Goal: Book appointment/travel/reservation

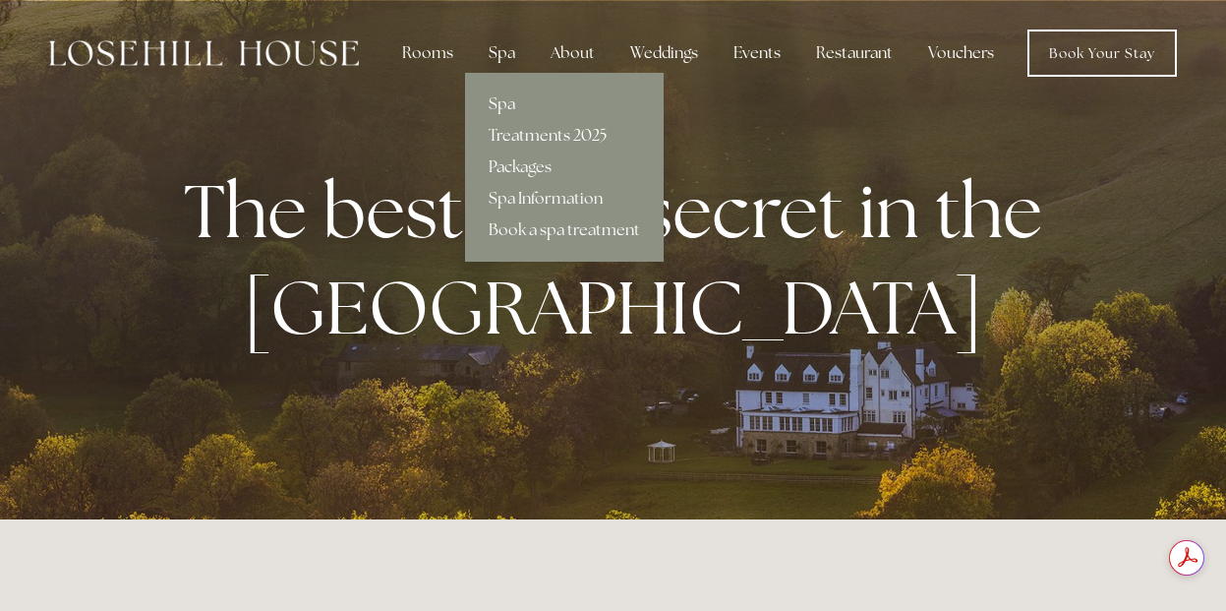
click at [523, 132] on link "Treatments 2025" at bounding box center [564, 135] width 199 height 31
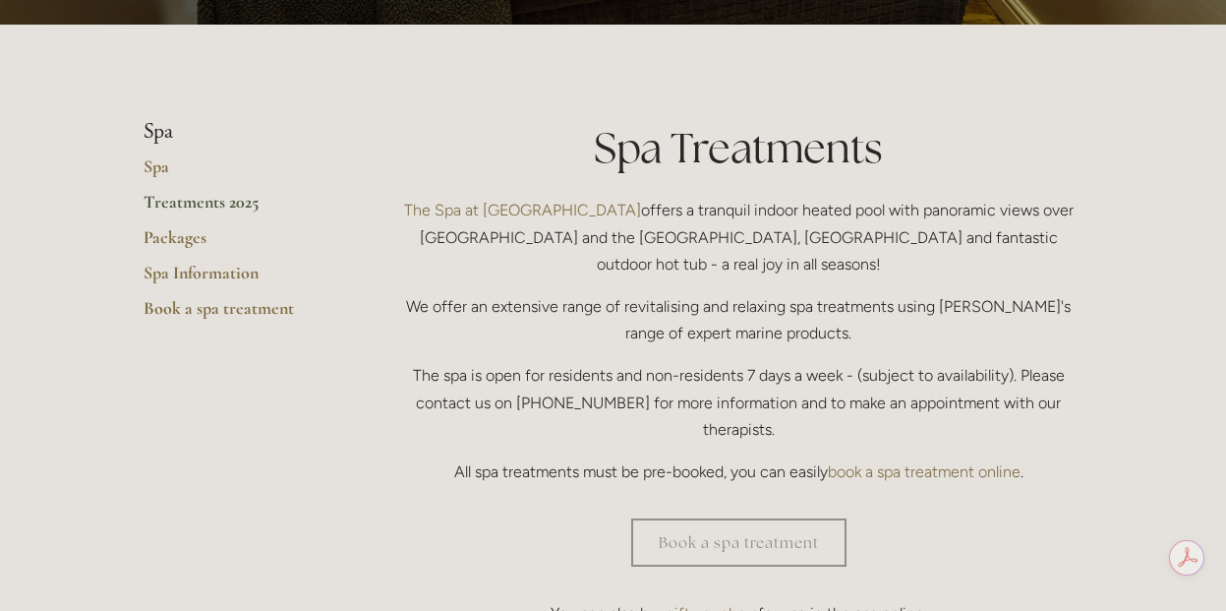
scroll to position [431, 0]
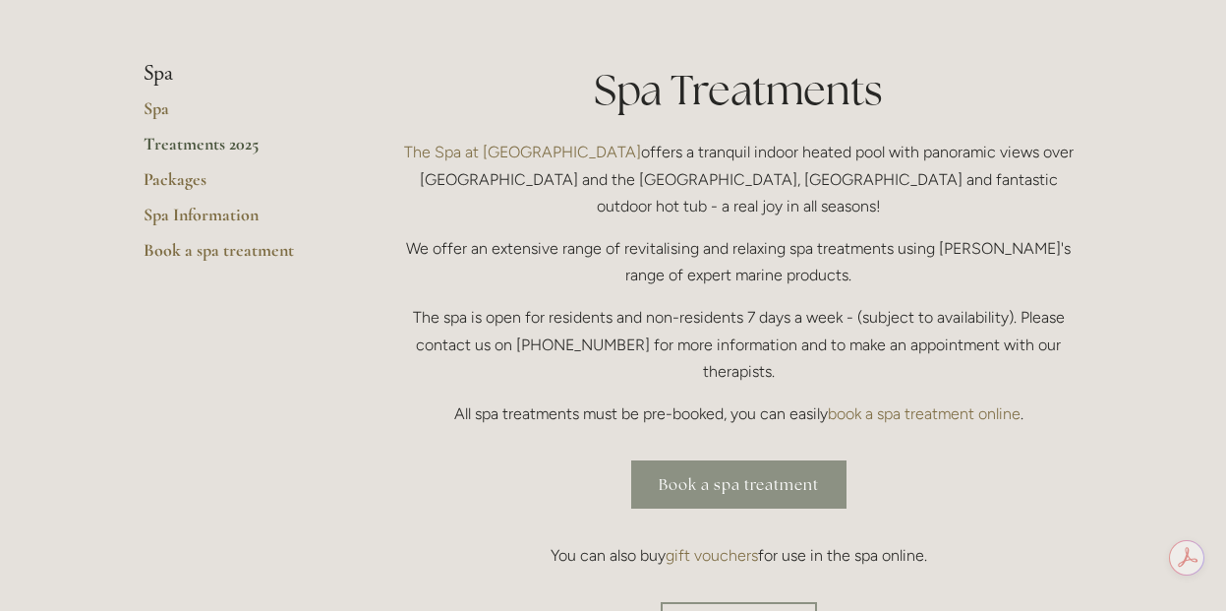
click at [668, 460] on link "Book a spa treatment" at bounding box center [738, 484] width 215 height 48
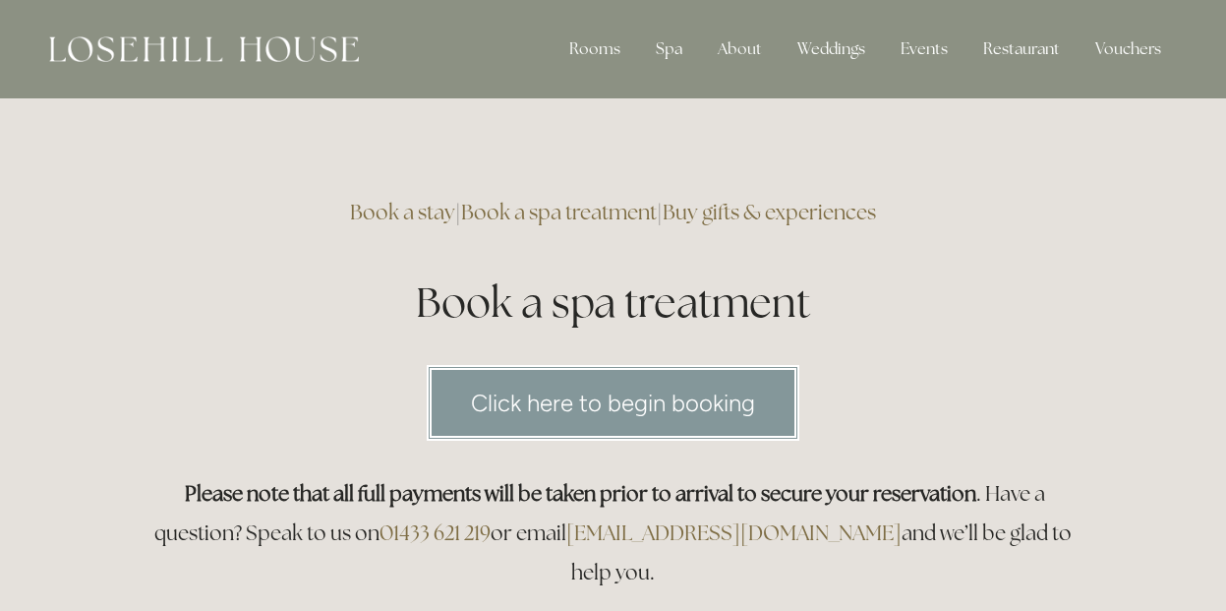
click at [484, 401] on link "Click here to begin booking" at bounding box center [613, 403] width 373 height 76
